Goal: Task Accomplishment & Management: Manage account settings

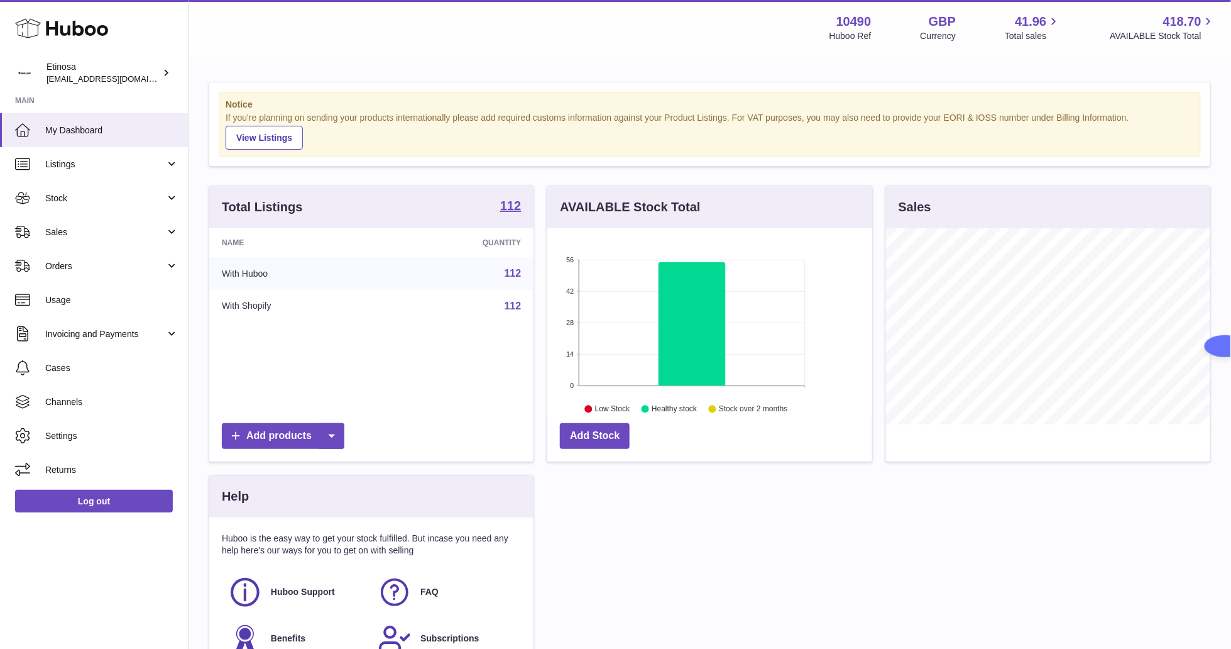
scroll to position [196, 324]
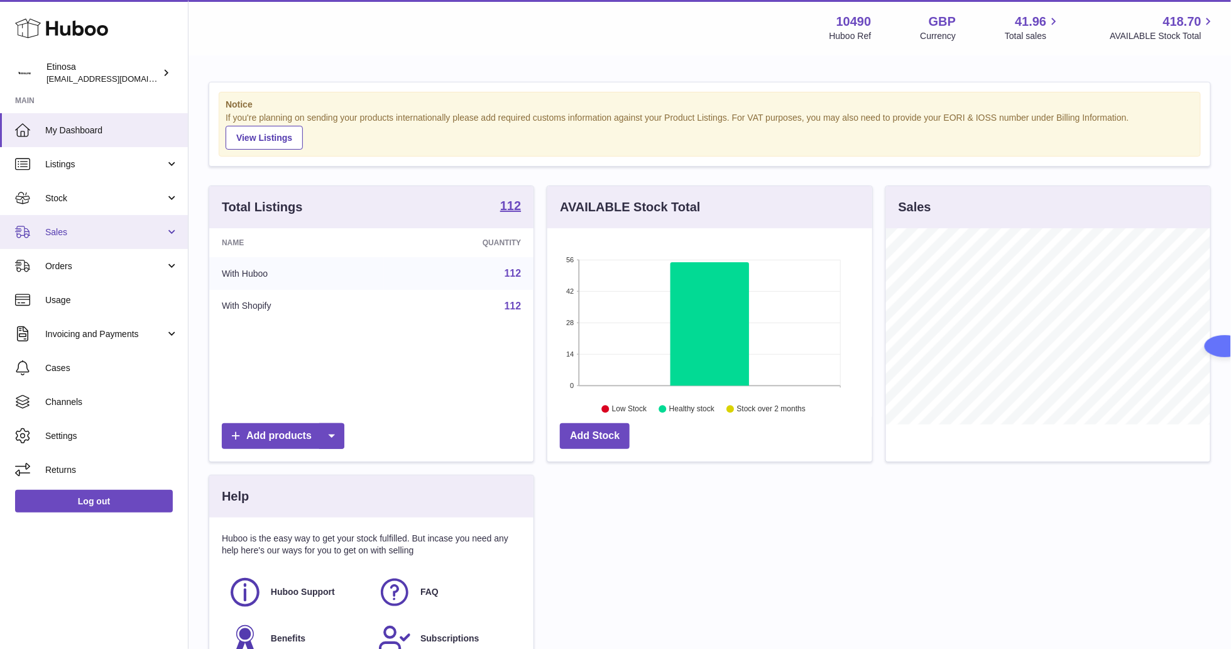
click at [74, 224] on link "Sales" at bounding box center [94, 232] width 188 height 34
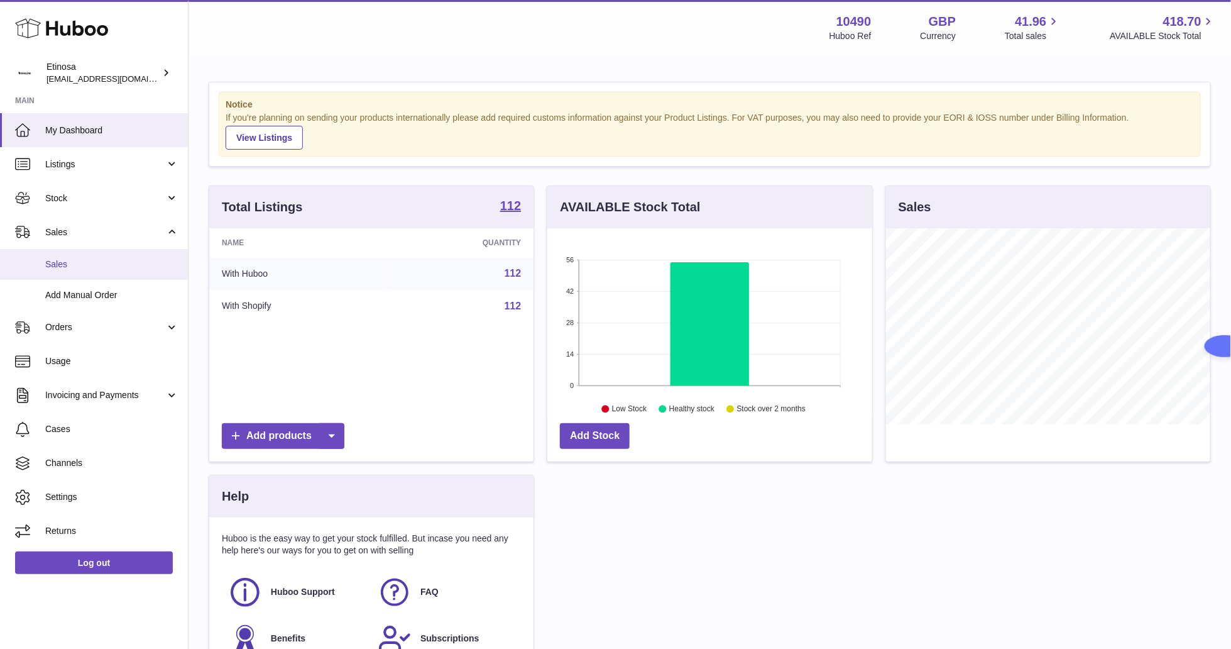
click at [96, 258] on span "Sales" at bounding box center [111, 264] width 133 height 12
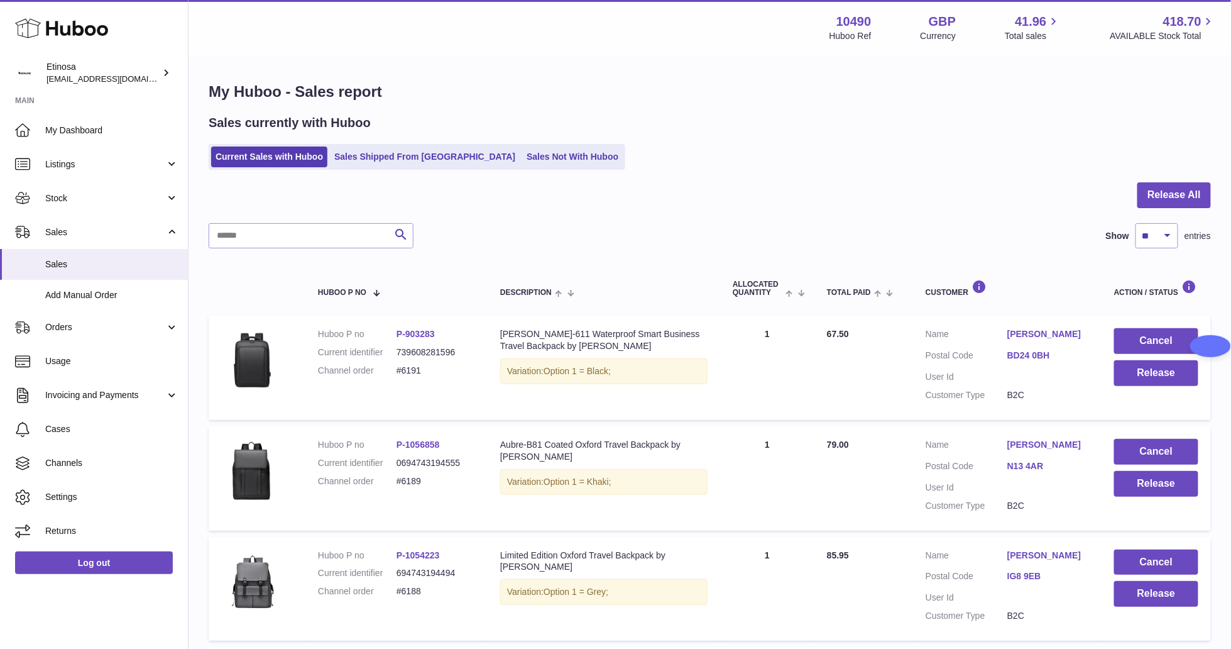
click at [256, 271] on th at bounding box center [257, 288] width 97 height 42
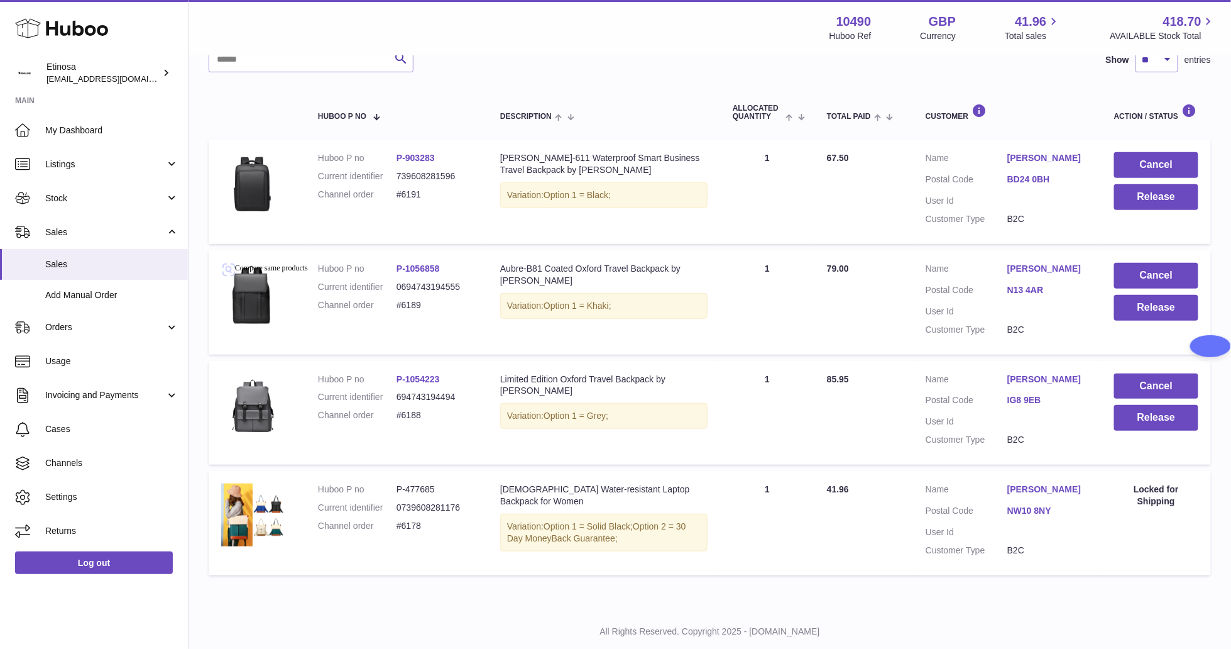
scroll to position [206, 0]
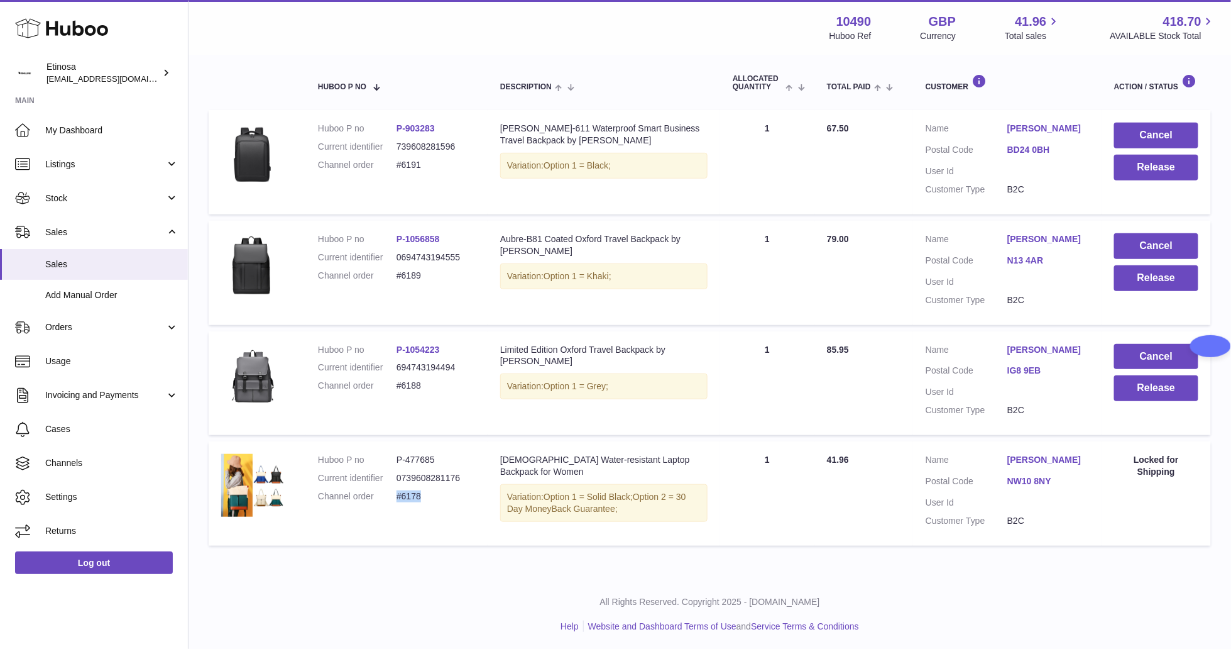
drag, startPoint x: 436, startPoint y: 500, endPoint x: 400, endPoint y: 492, distance: 36.8
click at [399, 492] on dd "#6178" at bounding box center [436, 496] width 79 height 12
copy dd "#6178"
drag, startPoint x: 427, startPoint y: 385, endPoint x: 397, endPoint y: 381, distance: 29.8
click at [397, 380] on dd "#6188" at bounding box center [436, 386] width 79 height 12
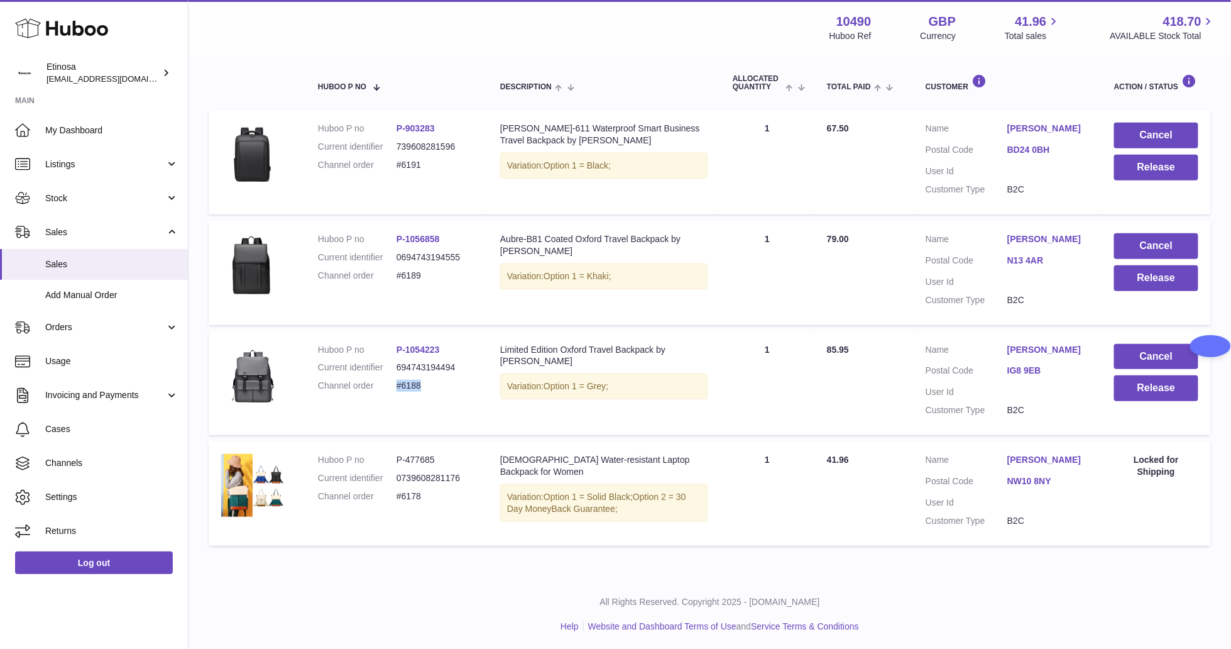
copy dd "#6188"
drag, startPoint x: 446, startPoint y: 279, endPoint x: 389, endPoint y: 272, distance: 57.1
click at [389, 272] on dl "Huboo P no P-1056858 Current identifier 0694743194555 Channel order #6189" at bounding box center [396, 260] width 157 height 55
copy dl "#6189"
drag, startPoint x: 419, startPoint y: 167, endPoint x: 378, endPoint y: 169, distance: 41.6
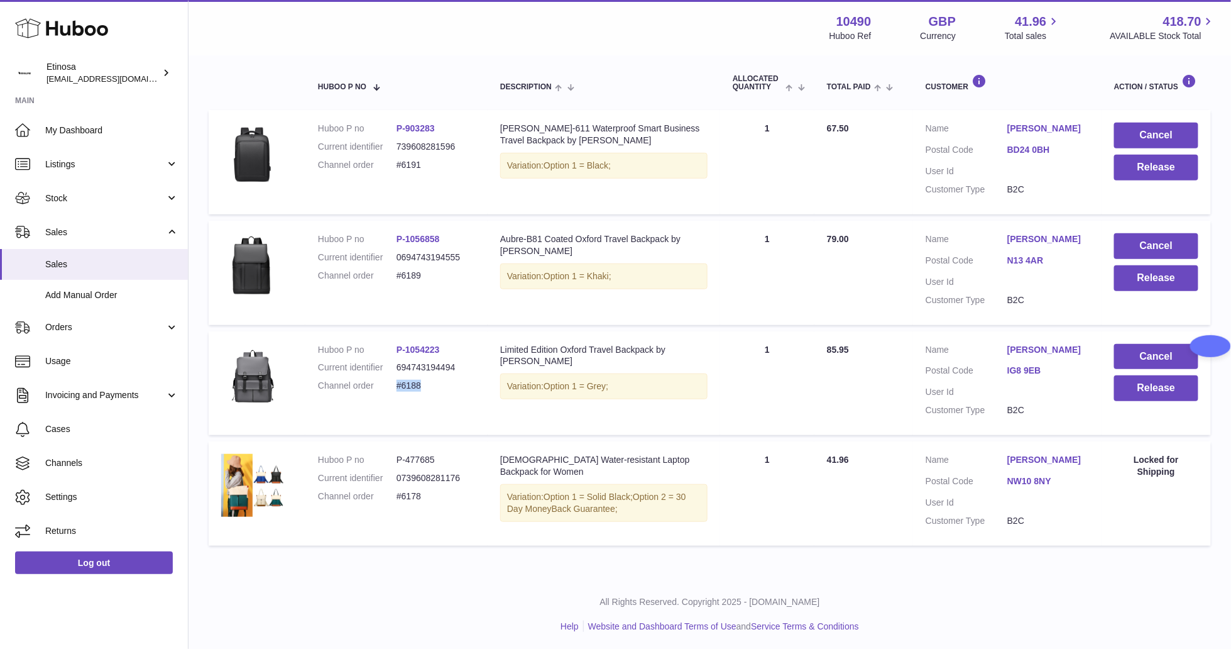
click at [378, 169] on dl "Huboo P no P-903283 Current identifier 739608281596 Channel order #6191" at bounding box center [396, 150] width 157 height 55
copy dl "#6191"
click at [96, 263] on span "Sales" at bounding box center [111, 264] width 133 height 12
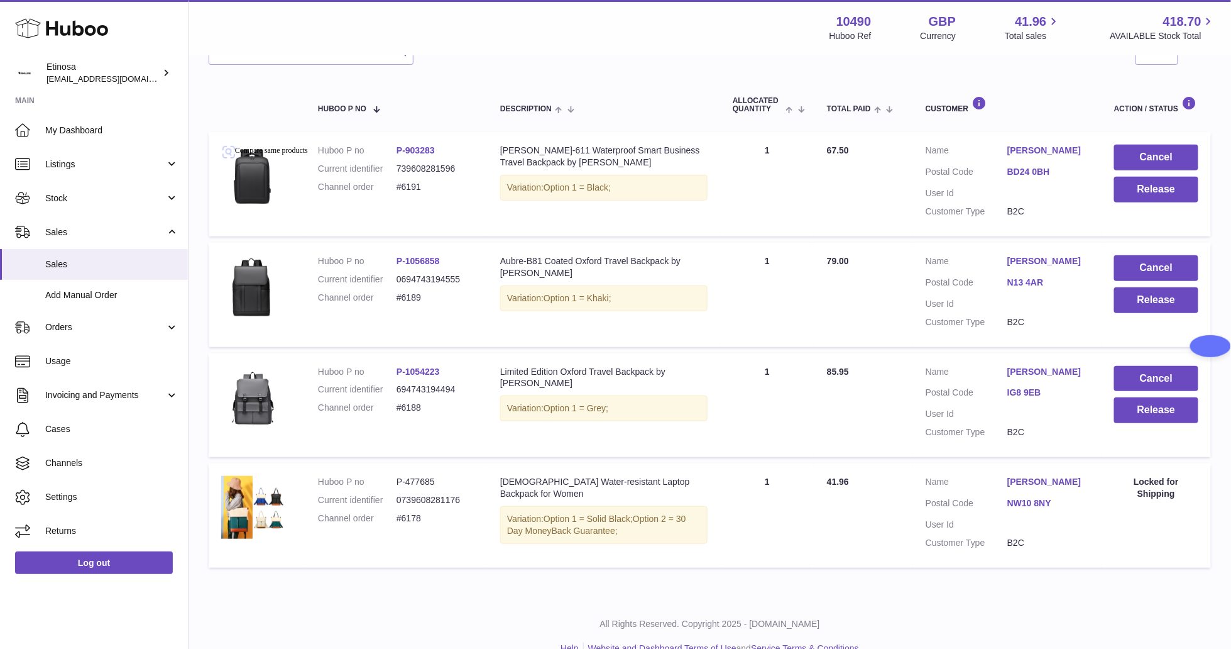
scroll to position [189, 0]
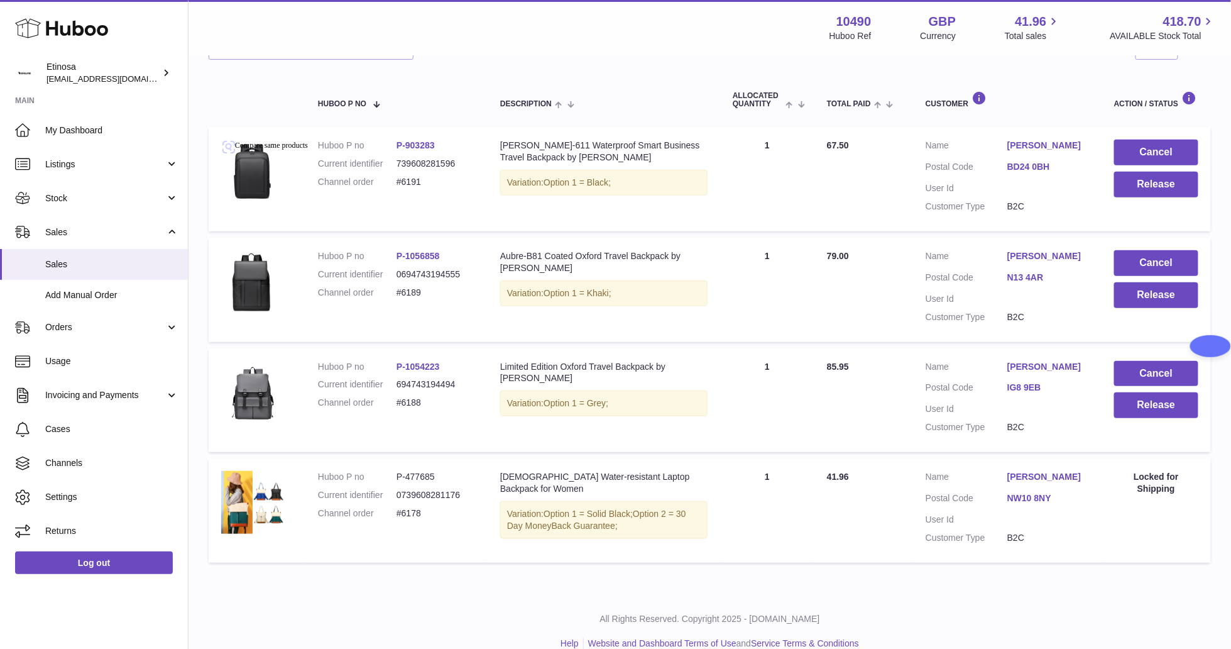
click at [863, 590] on div "My Huboo - Sales report Sales currently with Huboo Current Sales with Huboo Sal…" at bounding box center [710, 231] width 1043 height 726
drag, startPoint x: 969, startPoint y: 614, endPoint x: 1162, endPoint y: 519, distance: 215.9
click at [969, 613] on p "All Rights Reserved. Copyright 2025 - [DOMAIN_NAME]" at bounding box center [710, 619] width 1023 height 12
click at [1176, 407] on button "Release" at bounding box center [1157, 405] width 84 height 26
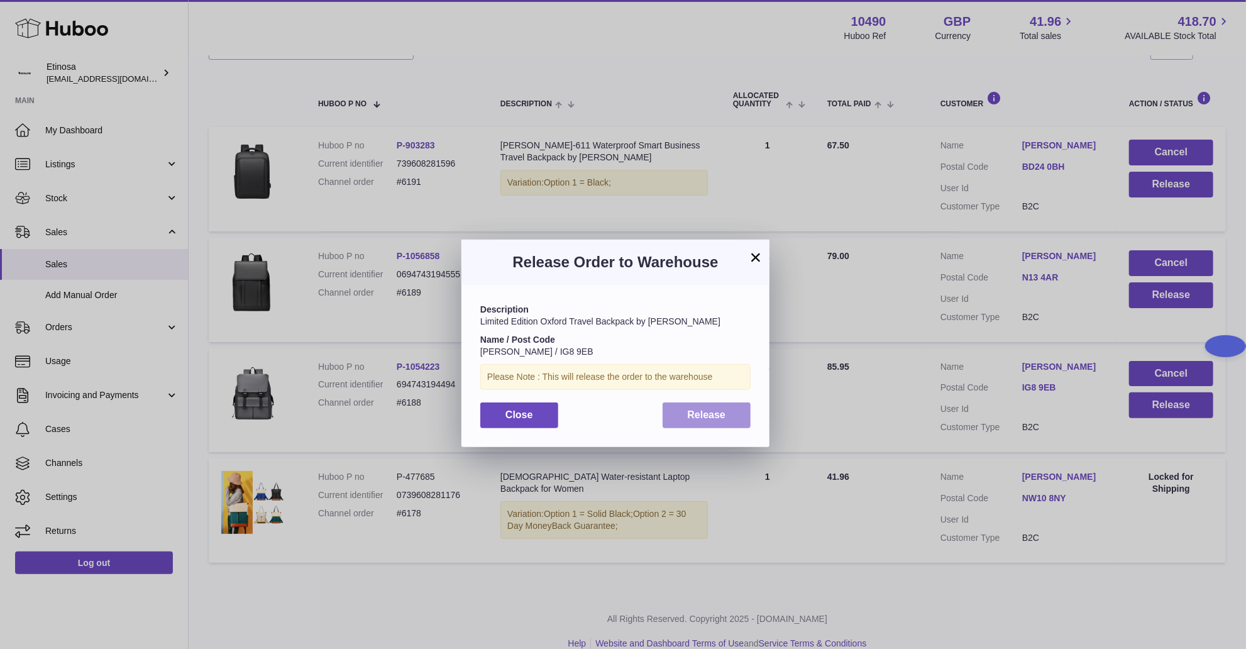
click at [724, 412] on span "Release" at bounding box center [707, 414] width 38 height 11
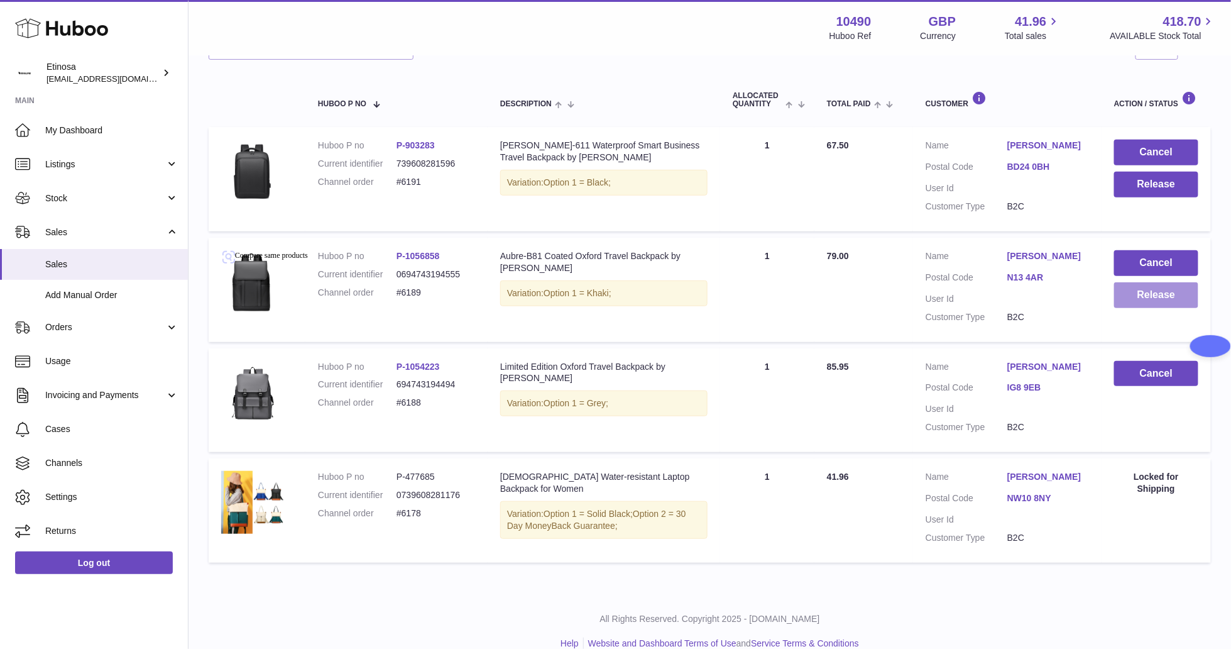
click at [1159, 295] on button "Release" at bounding box center [1157, 295] width 84 height 26
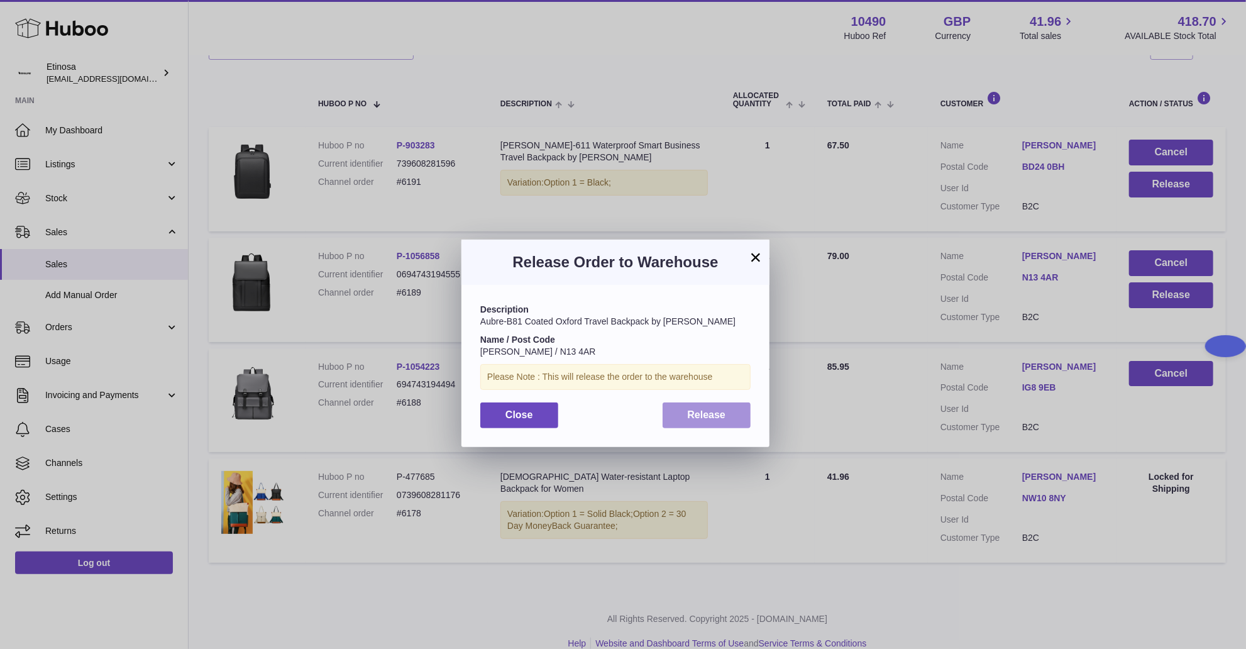
click at [717, 422] on button "Release" at bounding box center [707, 415] width 89 height 26
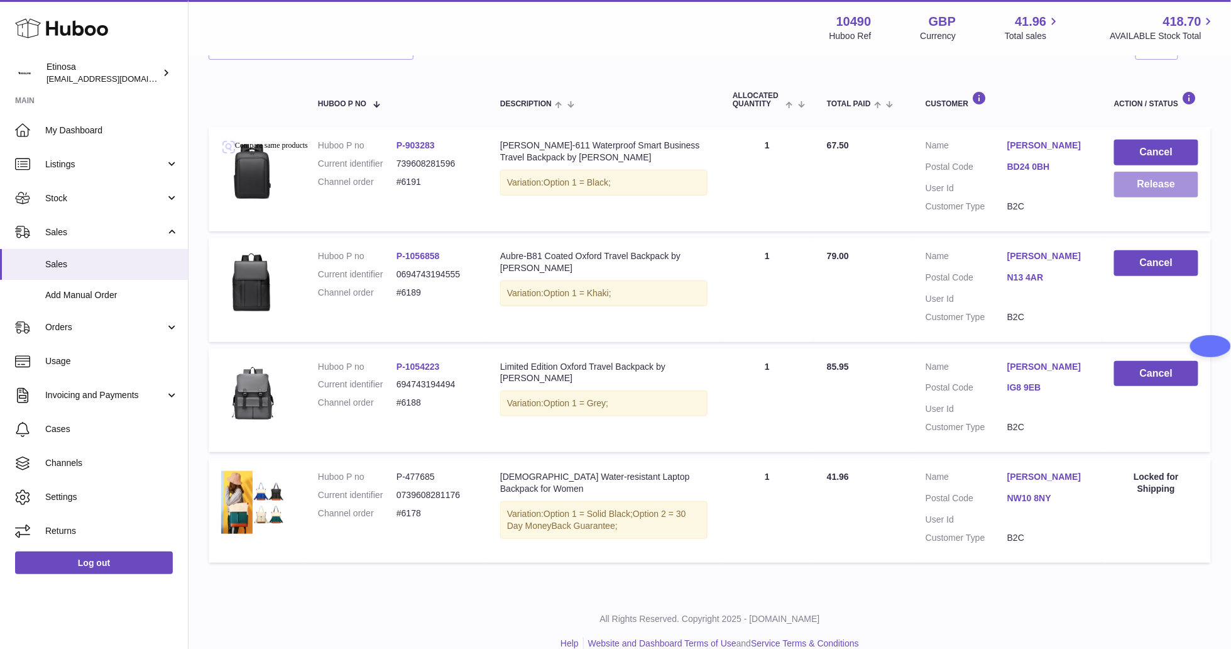
click at [1187, 192] on button "Release" at bounding box center [1157, 185] width 84 height 26
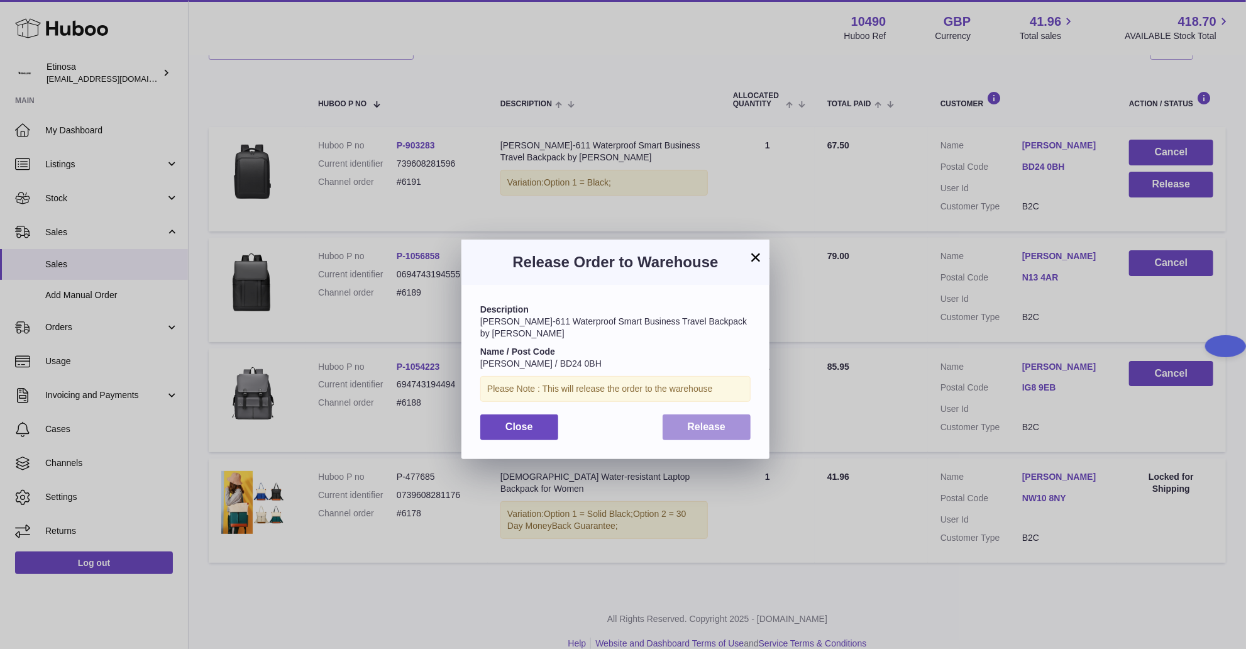
click at [730, 414] on button "Release" at bounding box center [707, 427] width 89 height 26
